Goal: Task Accomplishment & Management: Use online tool/utility

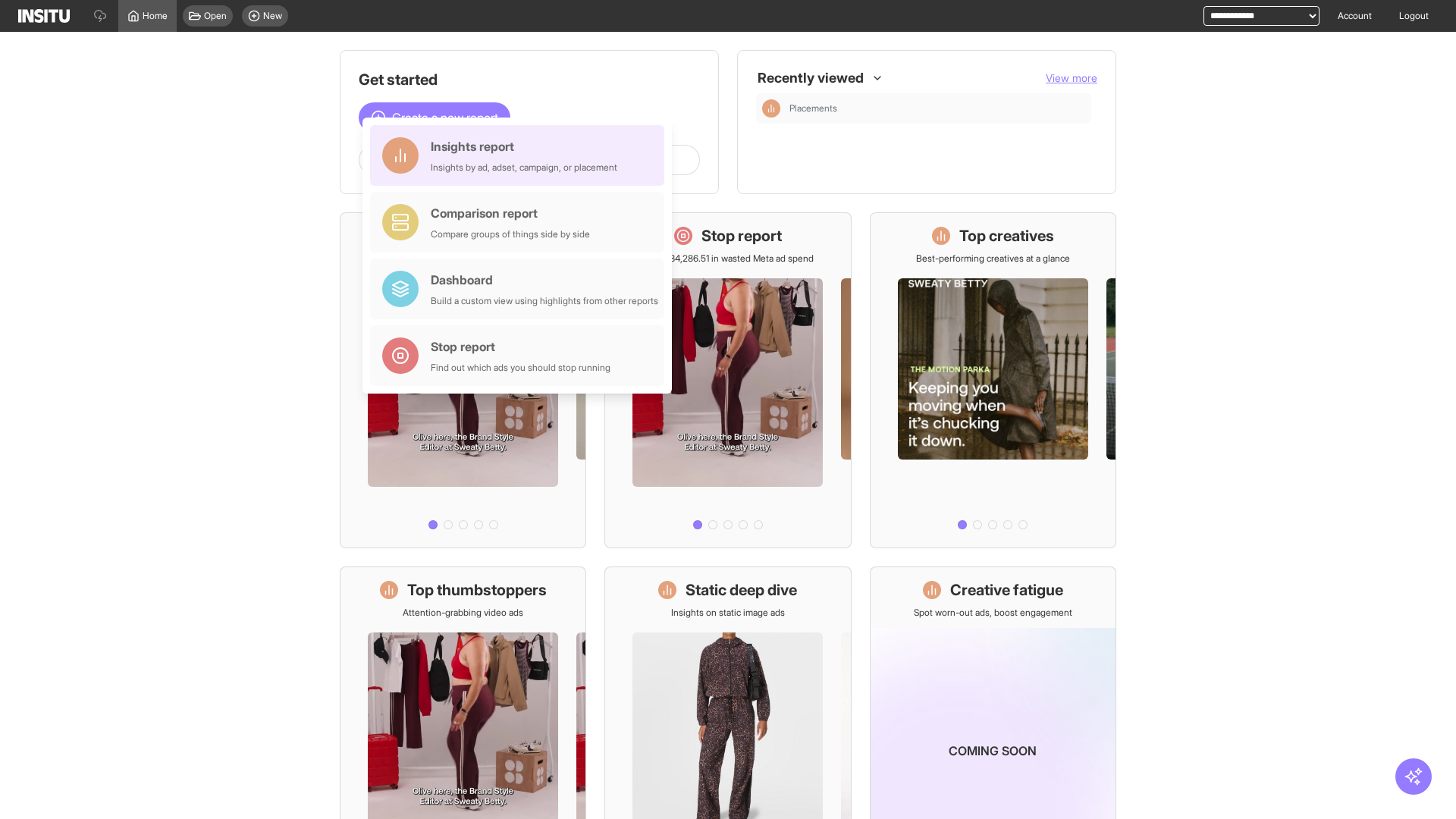
click at [521, 156] on div "Insights report Insights by ad, adset, campaign, or placement" at bounding box center [524, 156] width 187 height 36
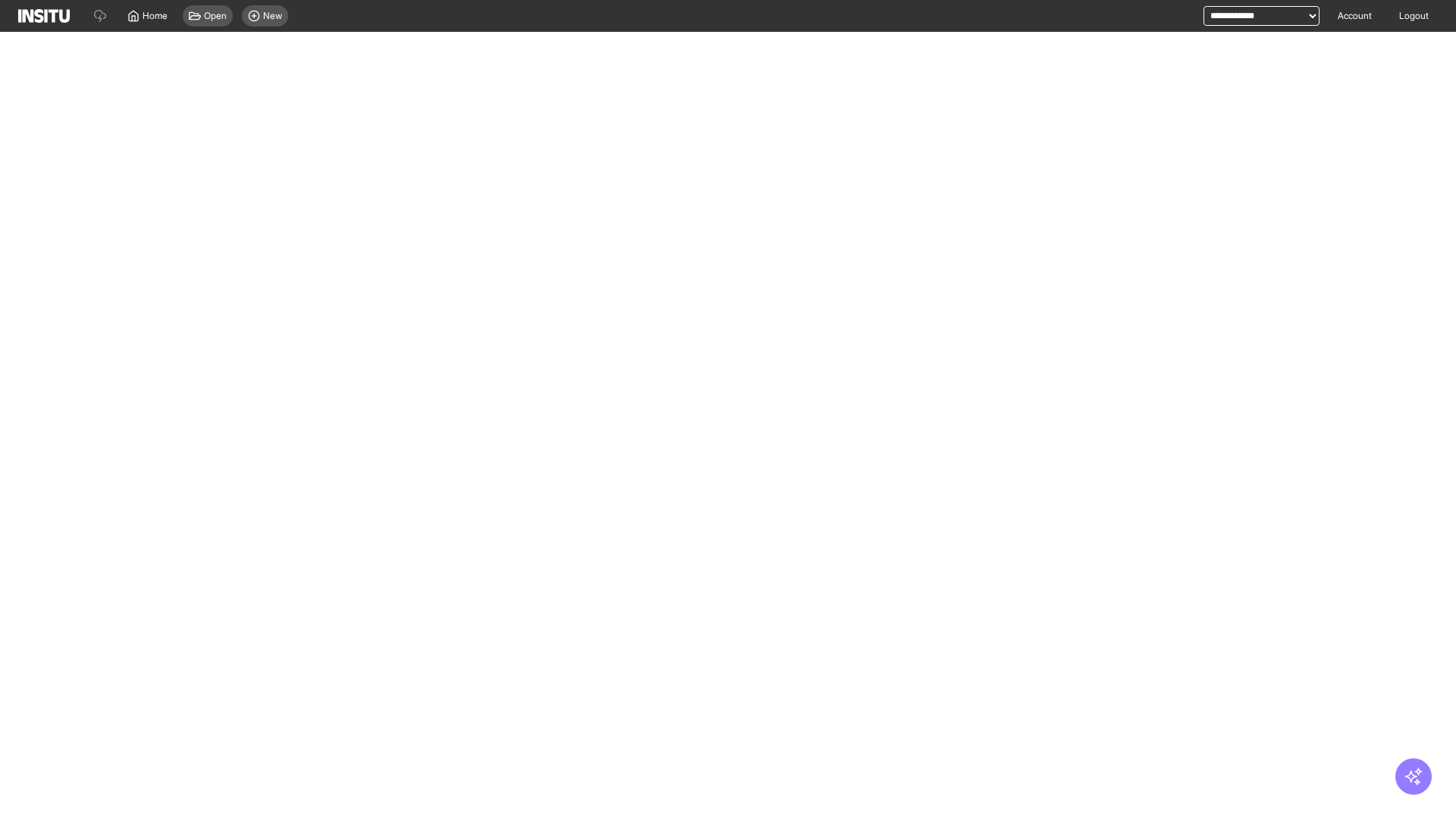
select select "**"
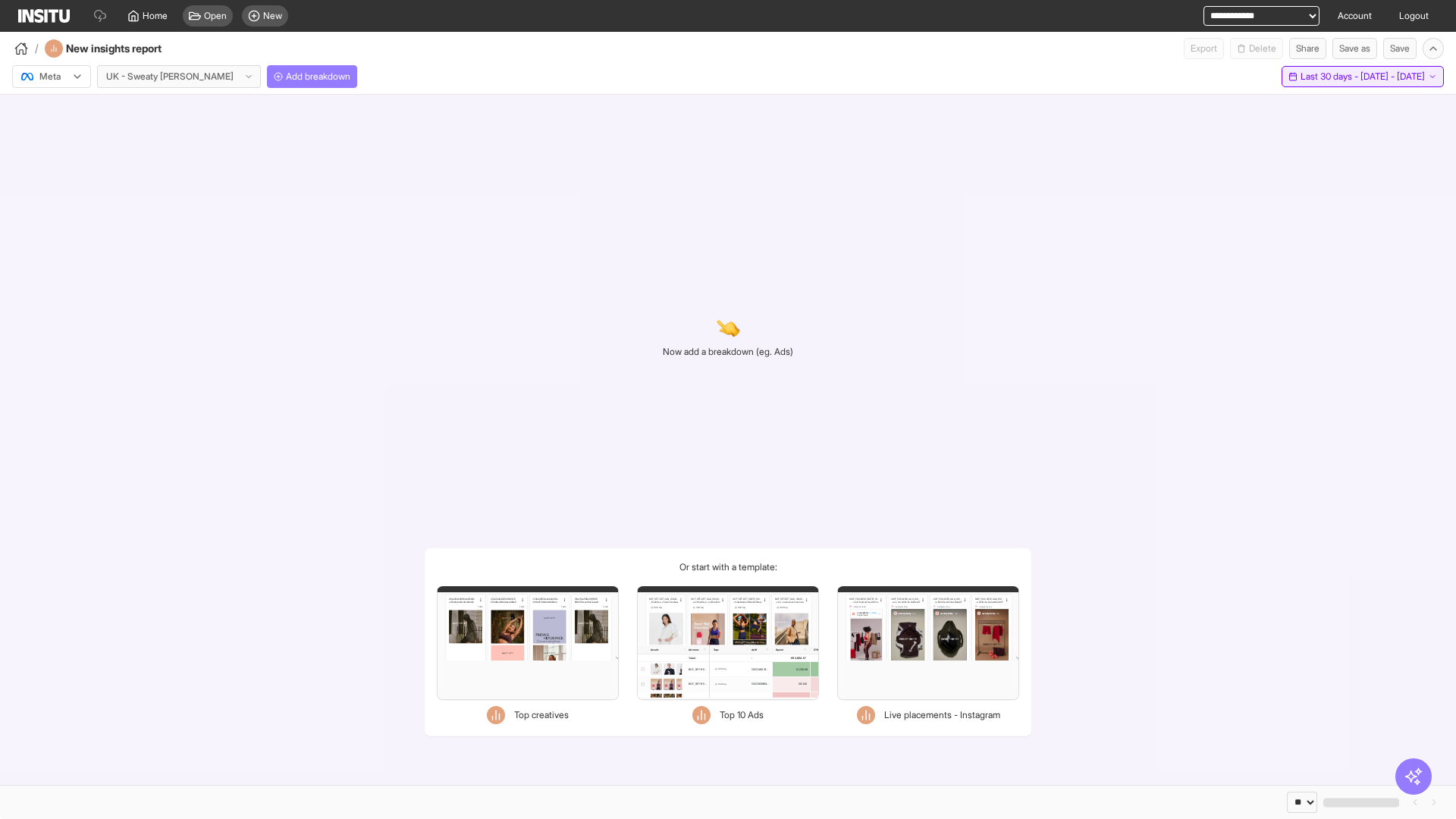
click at [1341, 77] on span "Last 30 days - [DATE] - [DATE]" at bounding box center [1362, 76] width 124 height 12
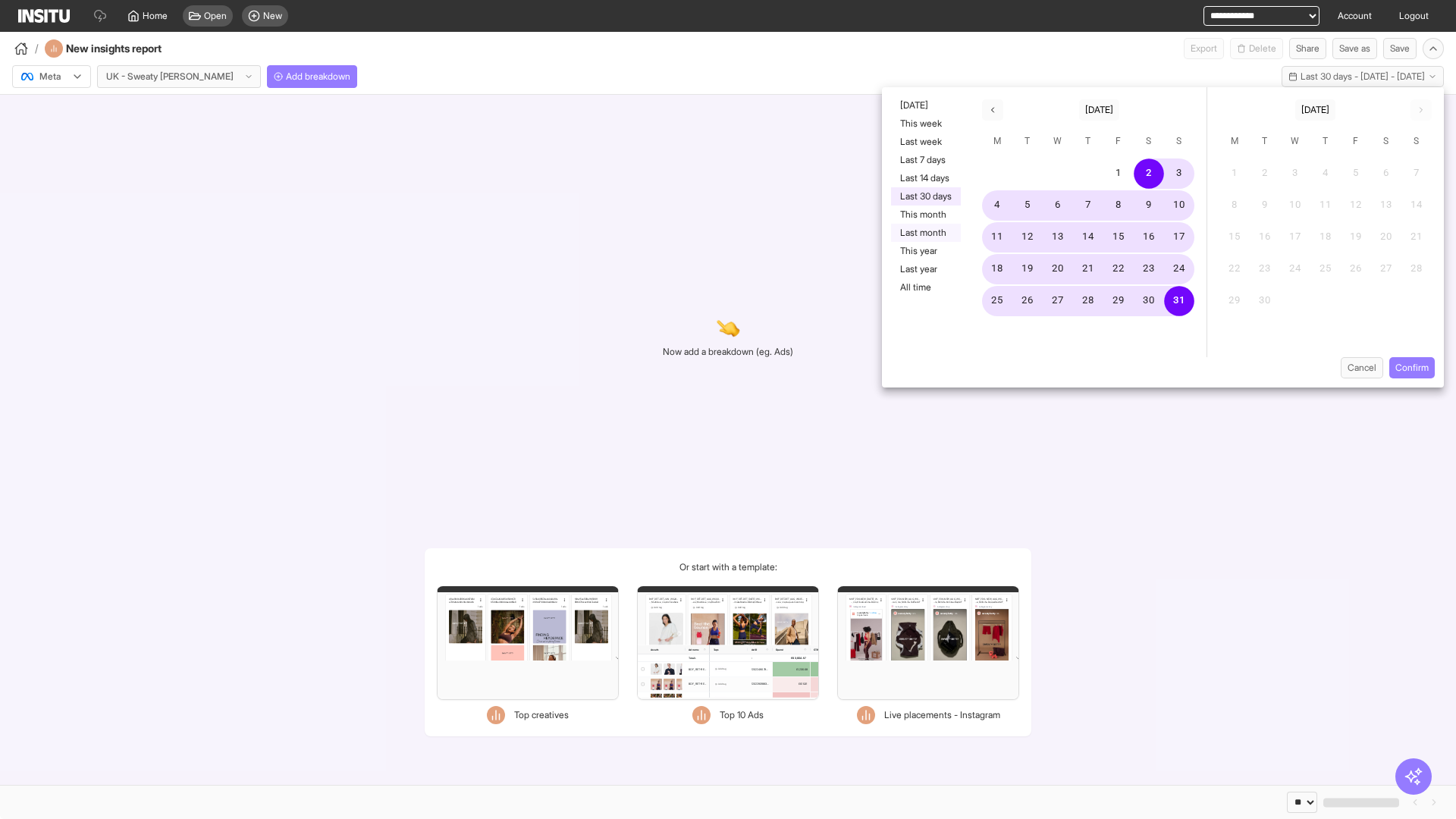
click at [925, 233] on button "Last month" at bounding box center [926, 233] width 70 height 18
